Goal: Task Accomplishment & Management: Manage account settings

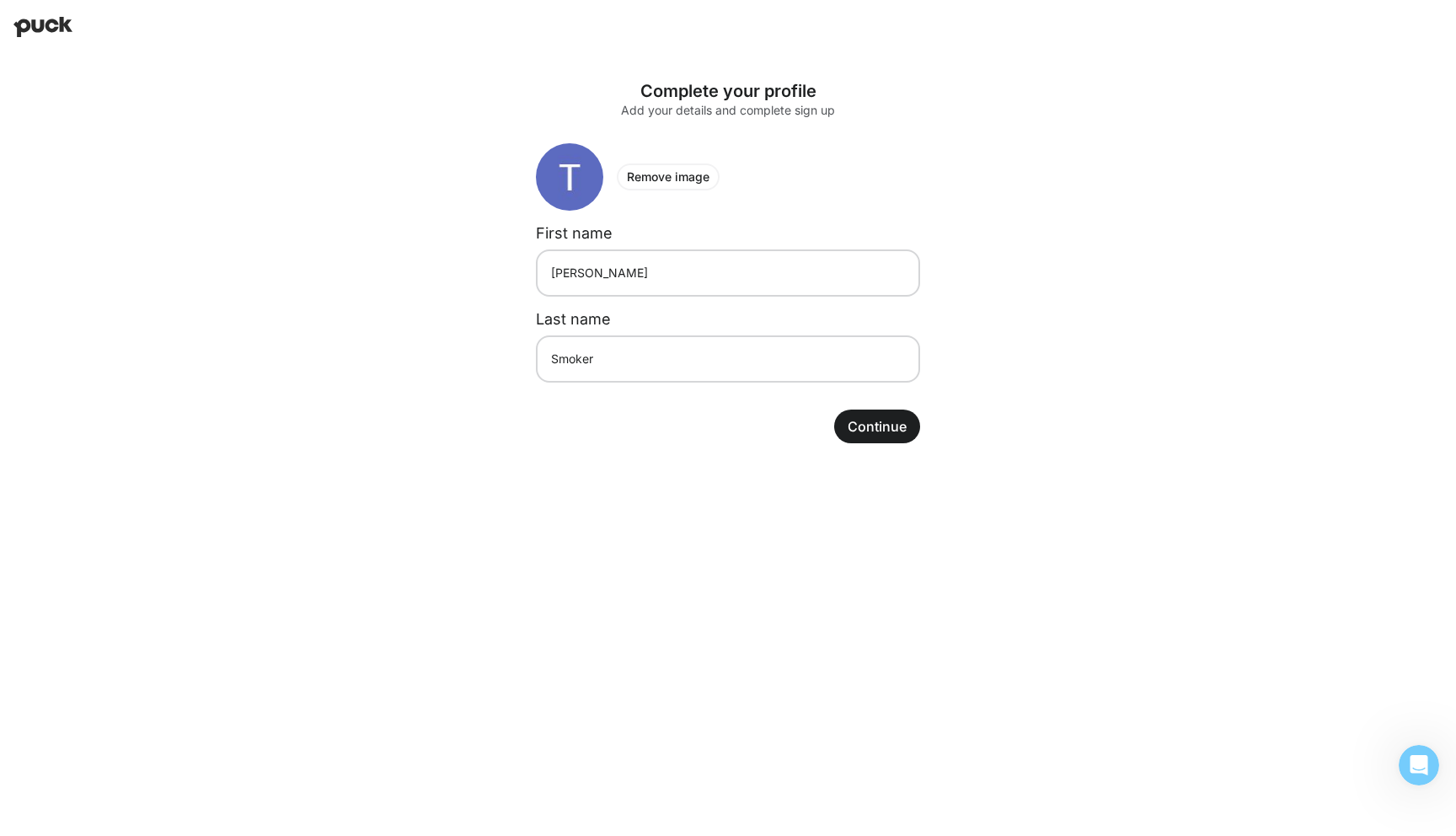
click at [880, 430] on button "Continue" at bounding box center [877, 426] width 86 height 34
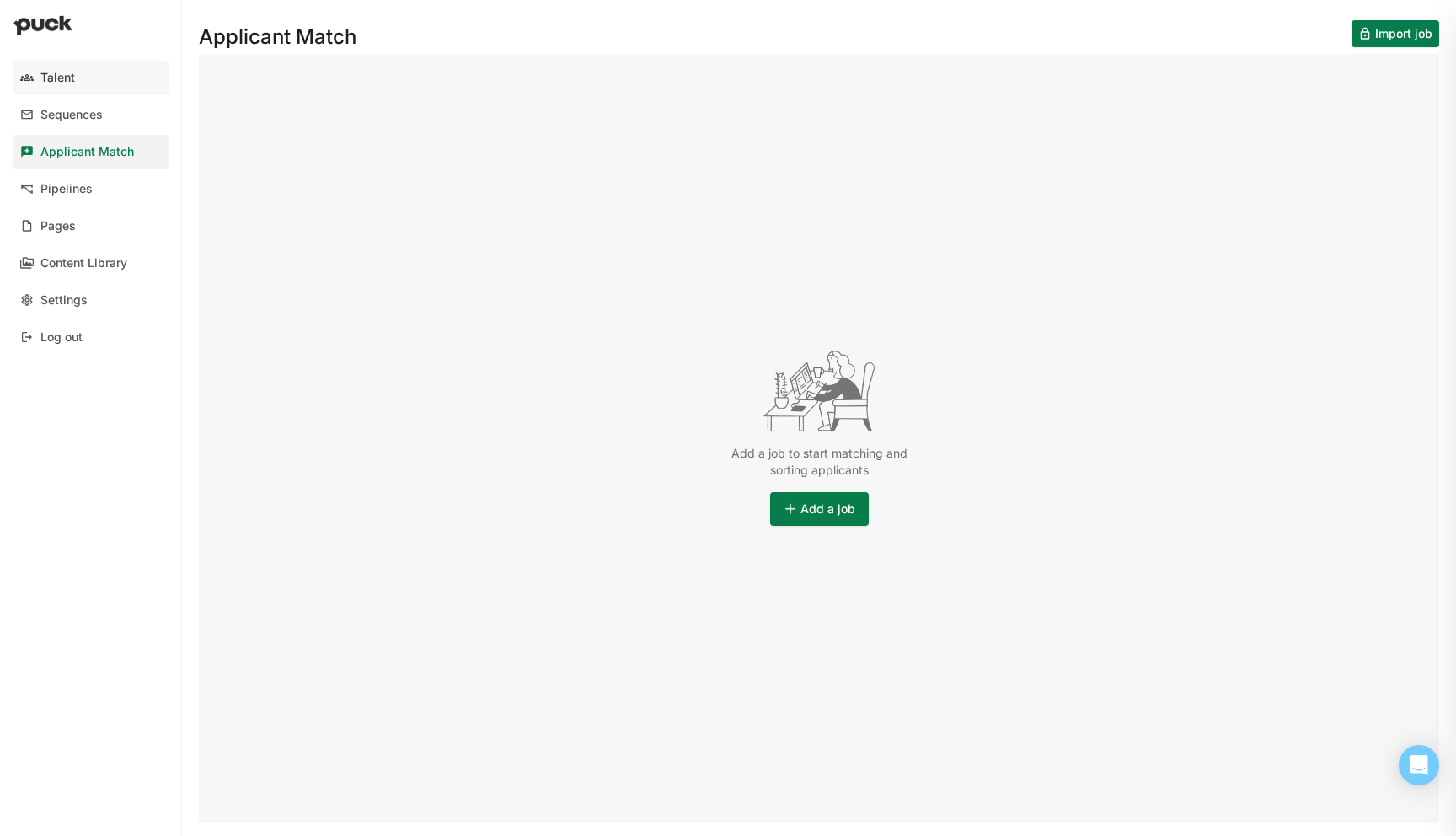
click at [72, 86] on link "Talent" at bounding box center [90, 77] width 155 height 34
